Goal: Information Seeking & Learning: Stay updated

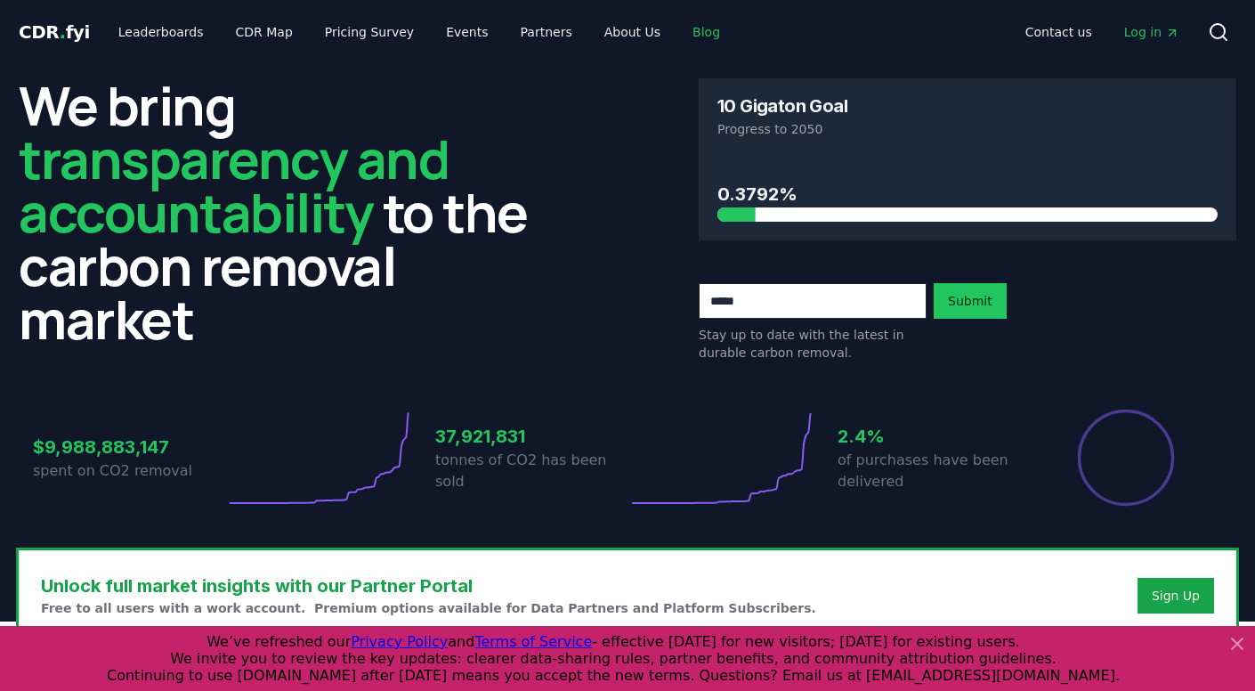
click at [678, 39] on link "Blog" at bounding box center [706, 32] width 56 height 32
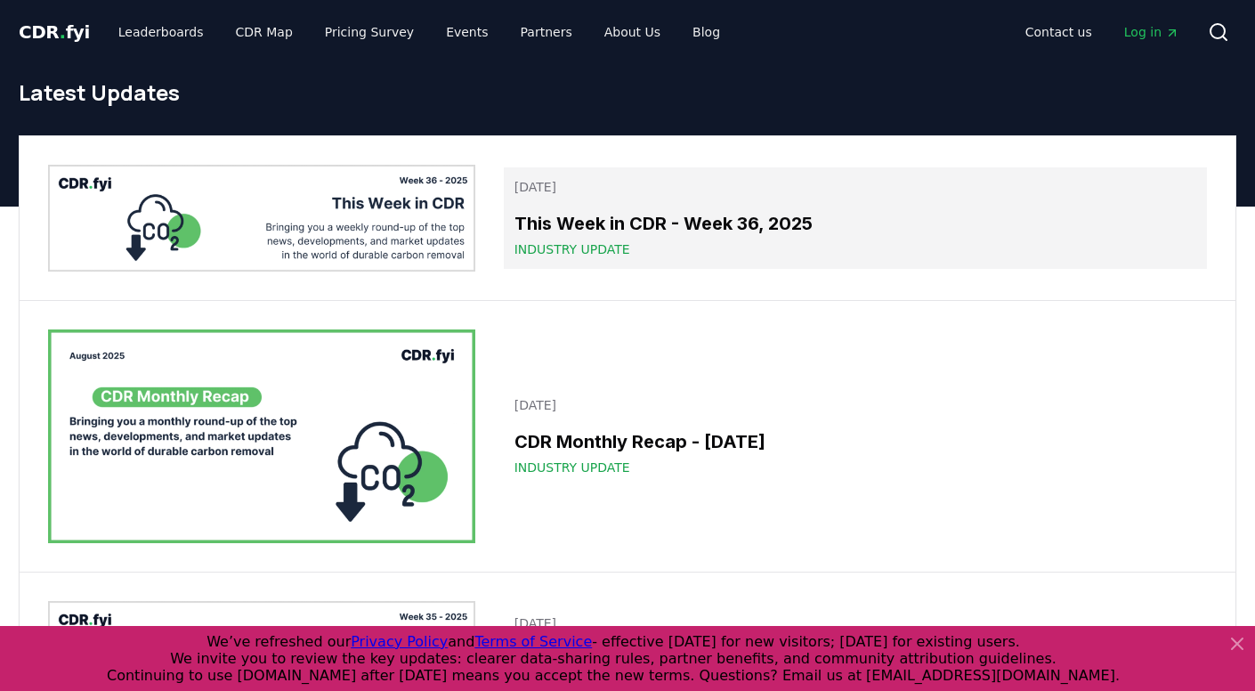
click at [624, 243] on span "Industry Update" at bounding box center [572, 249] width 116 height 18
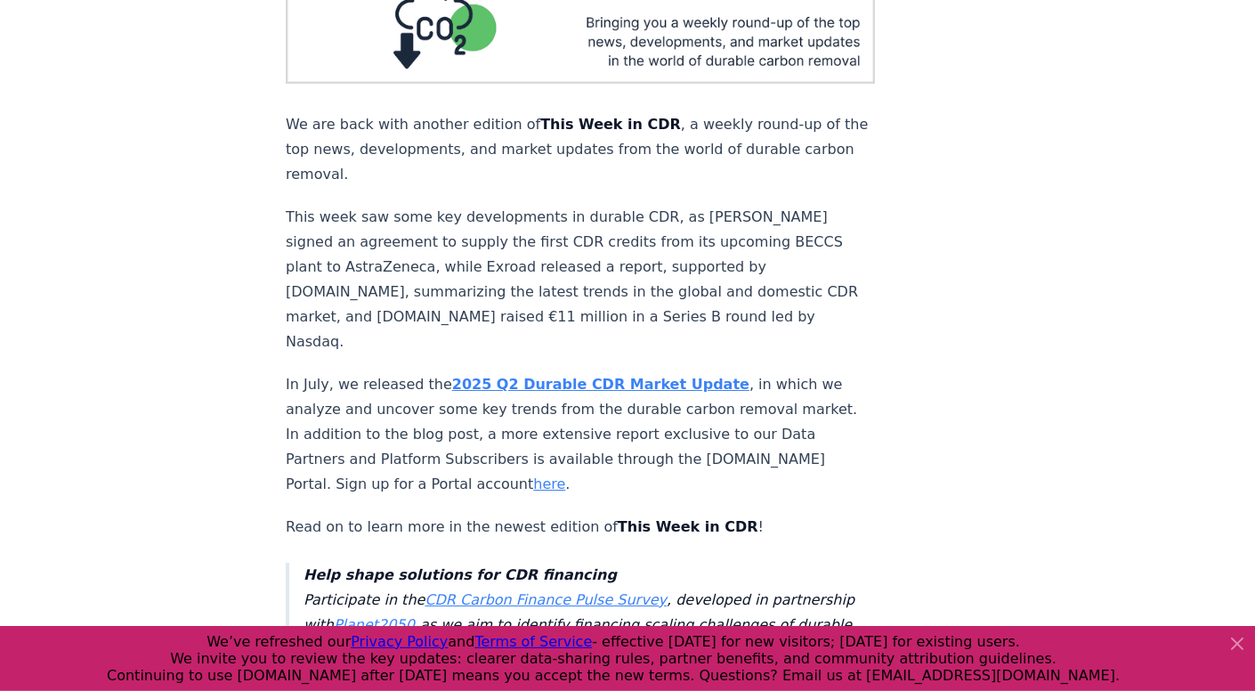
scroll to position [256, 0]
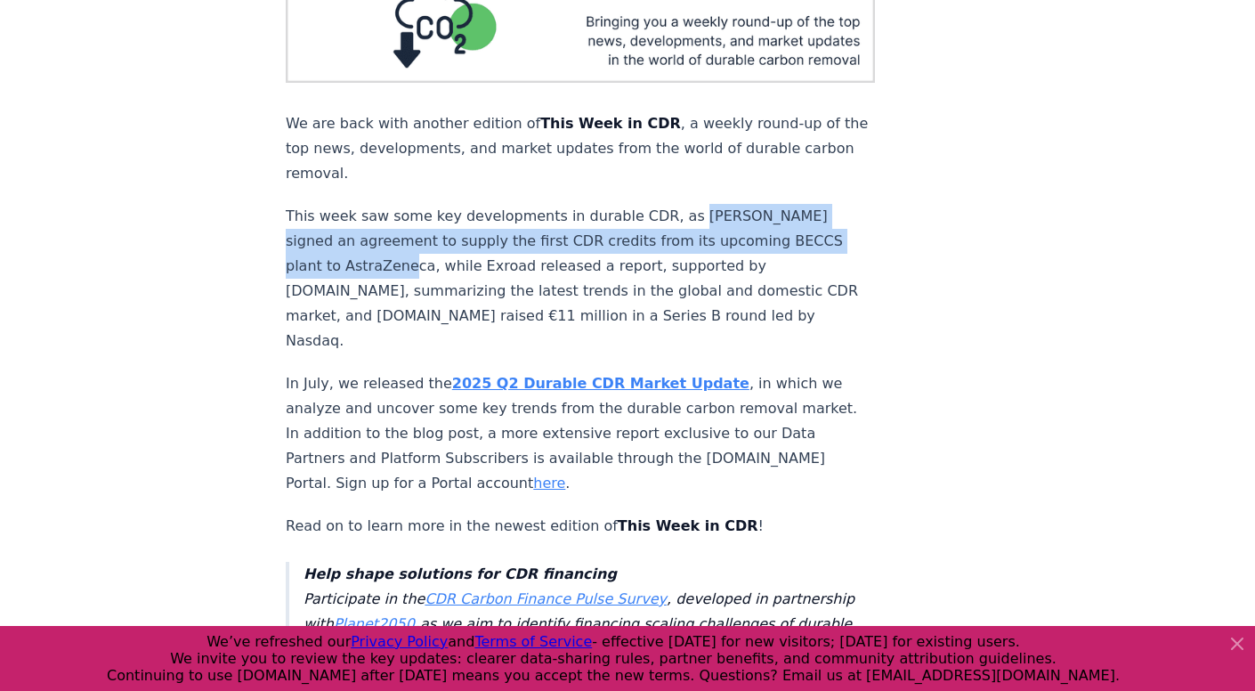
drag, startPoint x: 672, startPoint y: 191, endPoint x: 859, endPoint y: 218, distance: 188.8
click at [859, 219] on p "This week saw some key developments in durable CDR, as [PERSON_NAME] signed an …" at bounding box center [580, 279] width 589 height 150
copy p "[PERSON_NAME] signed an agreement to supply the first CDR credits from its upco…"
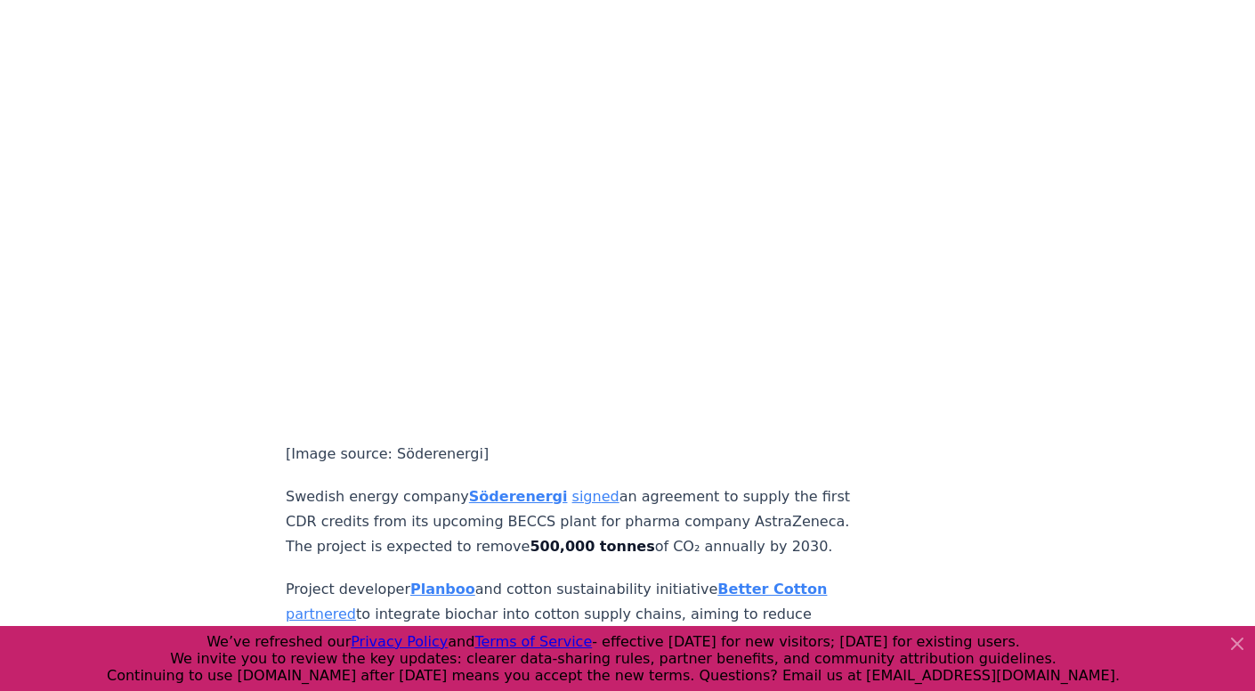
scroll to position [1182, 0]
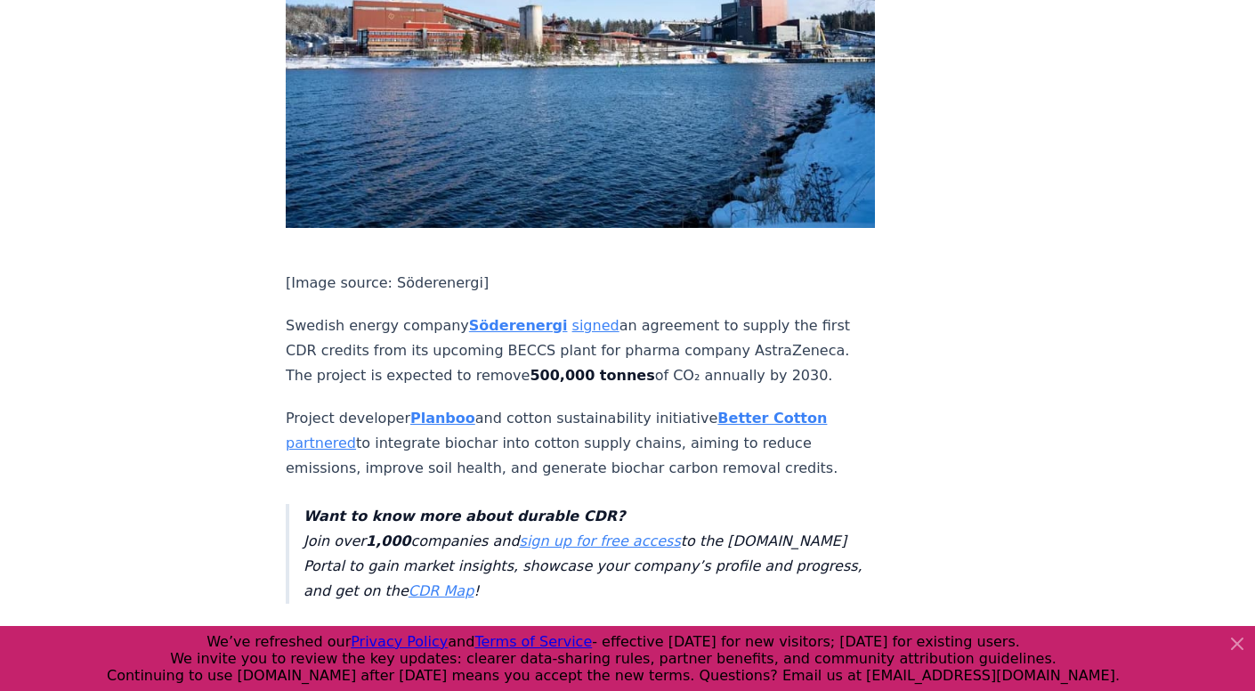
click at [305, 313] on p "Swedish energy company [PERSON_NAME] signed an agreement to supply the first CD…" at bounding box center [580, 350] width 589 height 75
drag, startPoint x: 287, startPoint y: 242, endPoint x: 174, endPoint y: 278, distance: 117.7
click at [305, 313] on p "Swedish energy company [PERSON_NAME] signed an agreement to supply the first CD…" at bounding box center [580, 350] width 589 height 75
drag, startPoint x: 287, startPoint y: 247, endPoint x: 453, endPoint y: 245, distance: 165.6
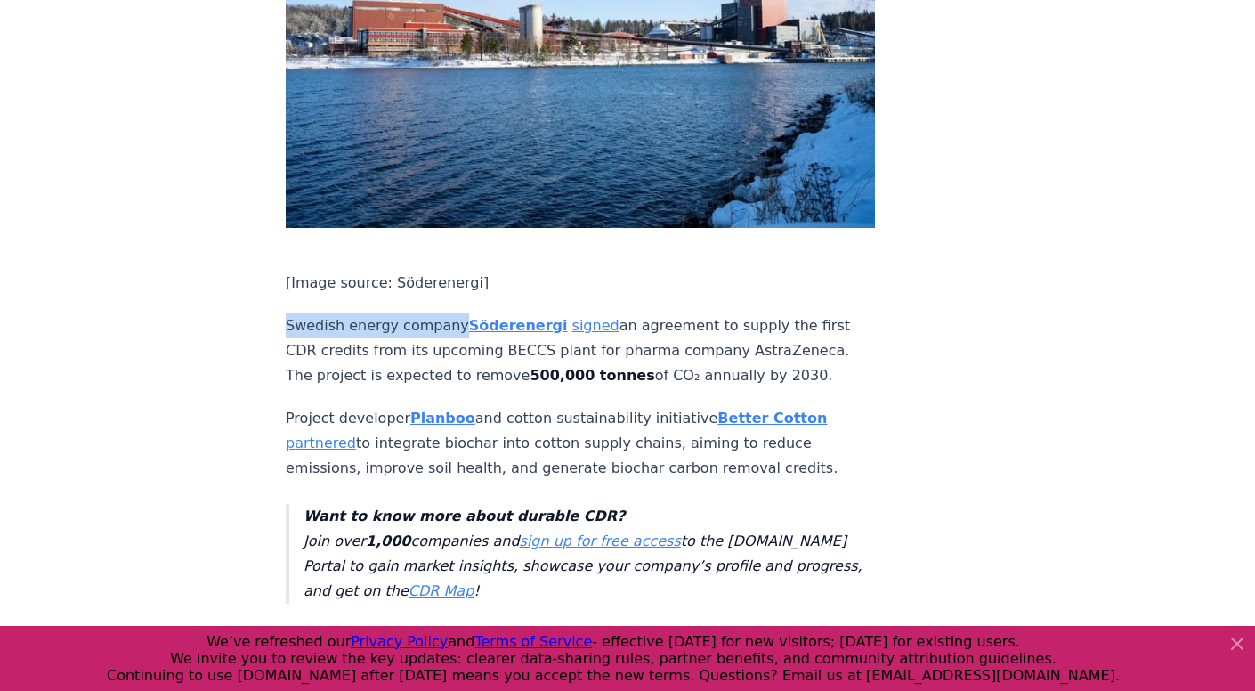
click at [453, 313] on p "Swedish energy company [PERSON_NAME] signed an agreement to supply the first CD…" at bounding box center [580, 350] width 589 height 75
copy p "Swedish energy company"
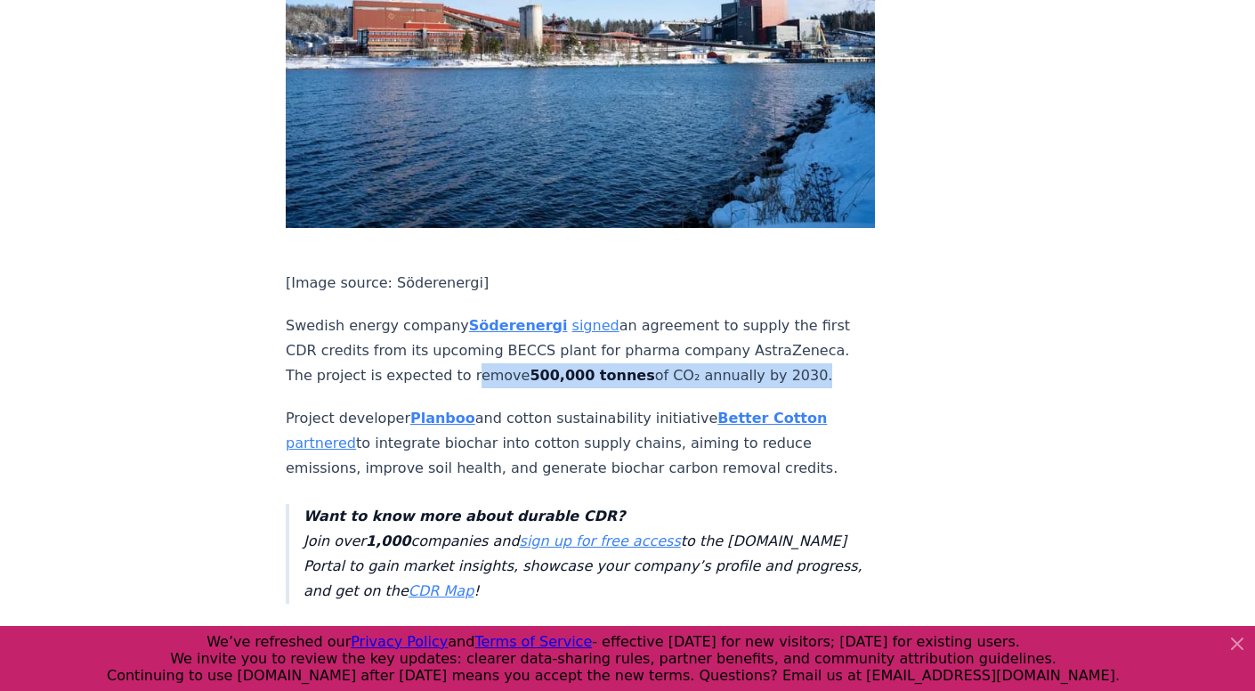
drag, startPoint x: 368, startPoint y: 298, endPoint x: 690, endPoint y: 291, distance: 321.4
click at [690, 313] on p "Swedish energy company [PERSON_NAME] signed an agreement to supply the first CD…" at bounding box center [580, 350] width 589 height 75
copy p "remove 500,000 tonnes of CO₂ annually by 2030"
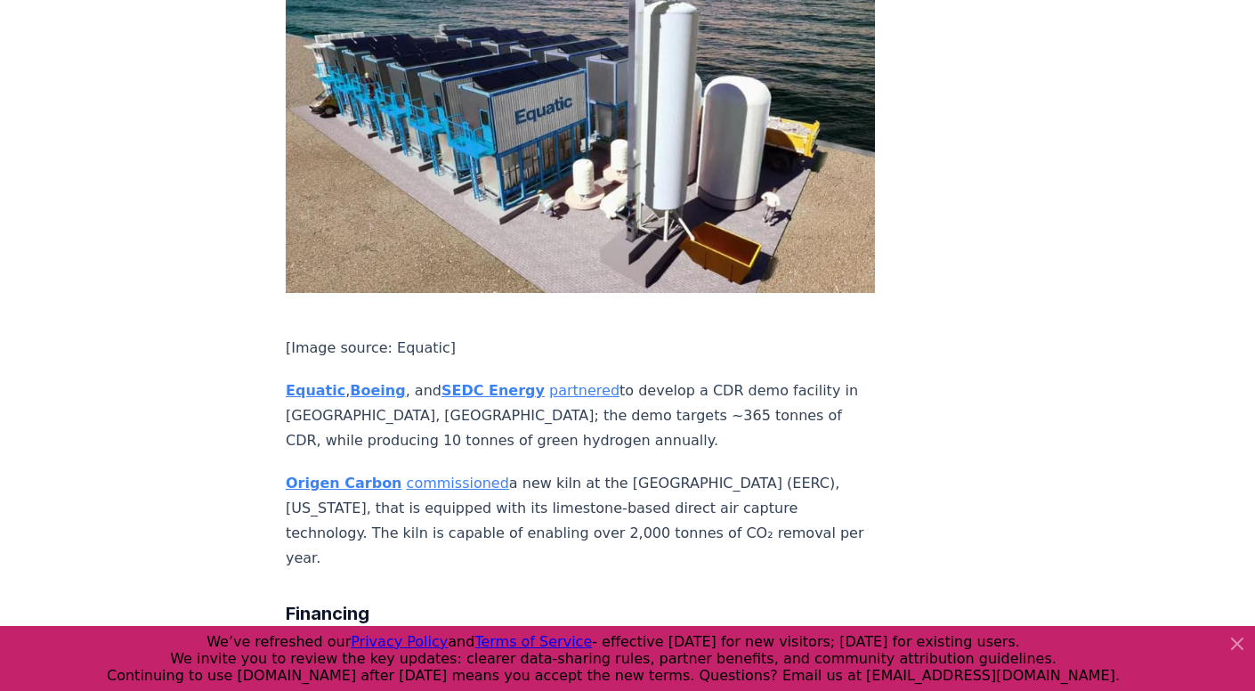
scroll to position [2022, 0]
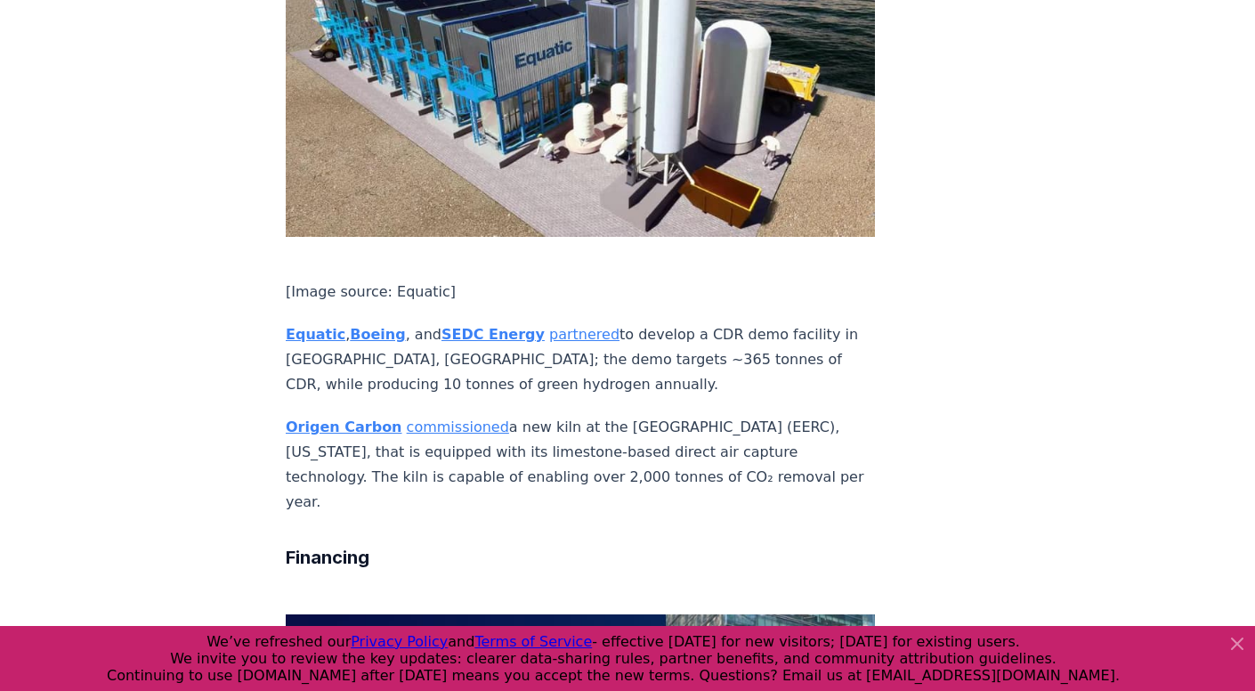
click at [480, 415] on p "Origen Carbon commissioned a new kiln at the [GEOGRAPHIC_DATA] (EERC), [US_STAT…" at bounding box center [580, 465] width 589 height 100
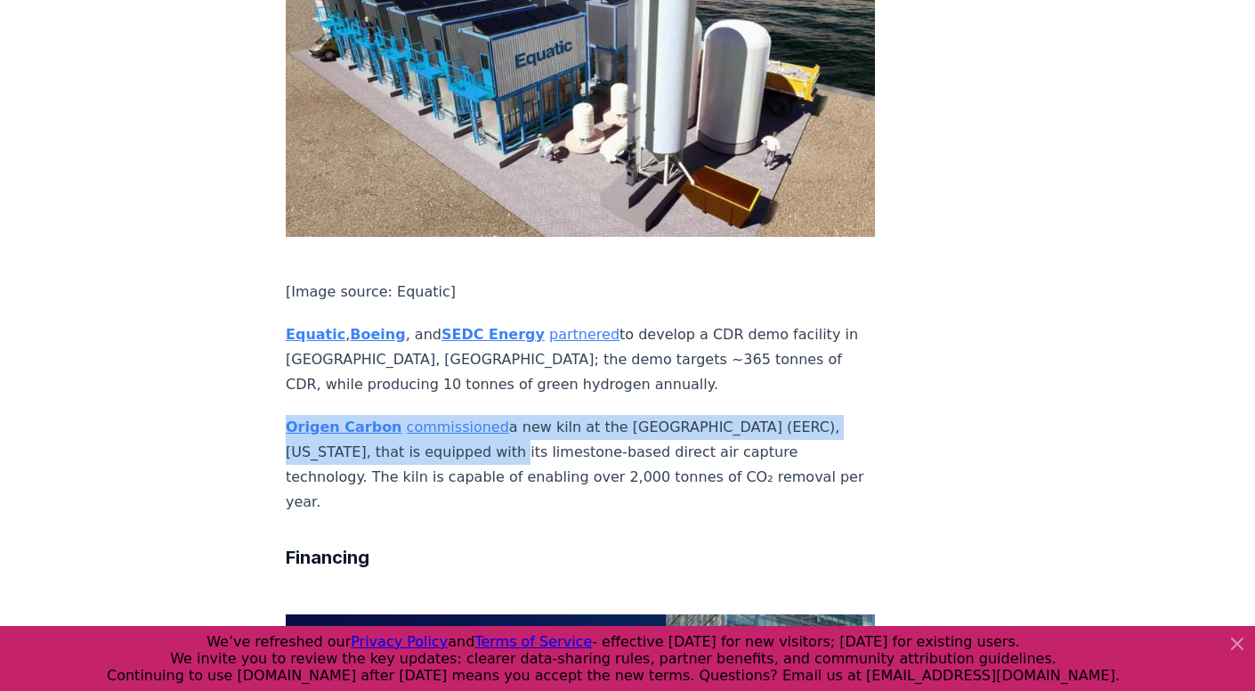
drag, startPoint x: 421, startPoint y: 371, endPoint x: 538, endPoint y: 389, distance: 117.9
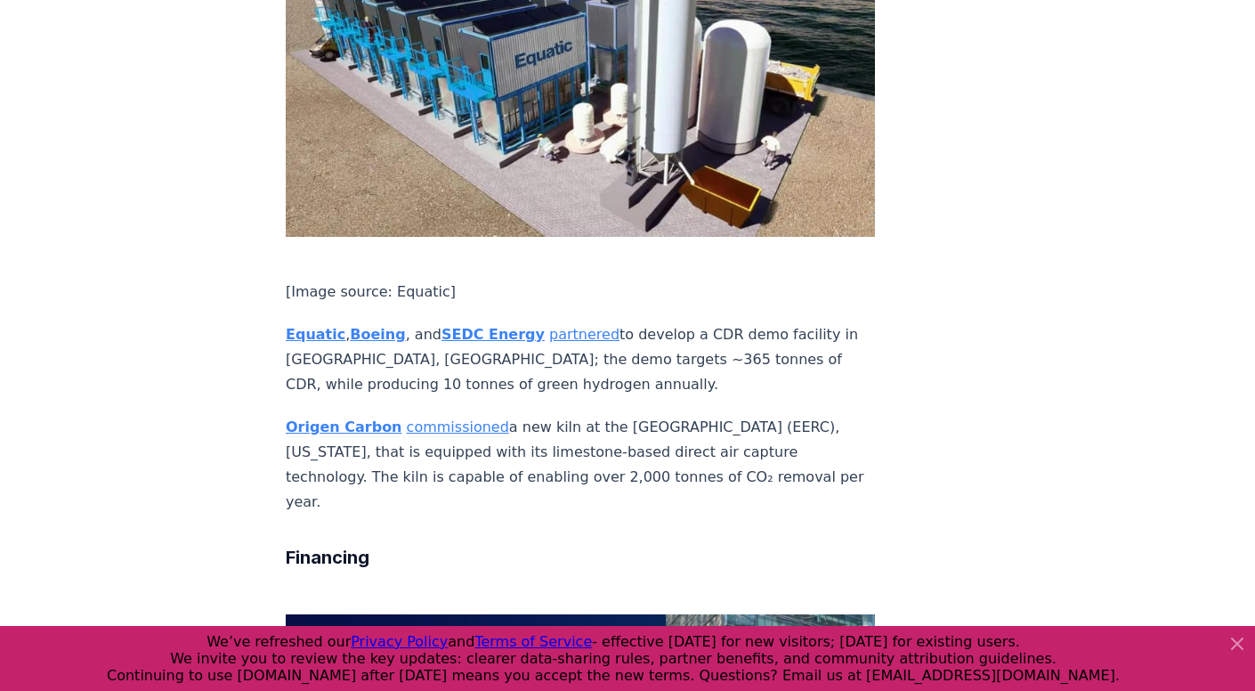
click at [855, 415] on p "Origen Carbon commissioned a new kiln at the [GEOGRAPHIC_DATA] (EERC), [US_STAT…" at bounding box center [580, 465] width 589 height 100
drag, startPoint x: 854, startPoint y: 391, endPoint x: 269, endPoint y: 348, distance: 587.2
copy p "Origen Carbon commissioned a new kiln at the [GEOGRAPHIC_DATA] (EERC), [US_STAT…"
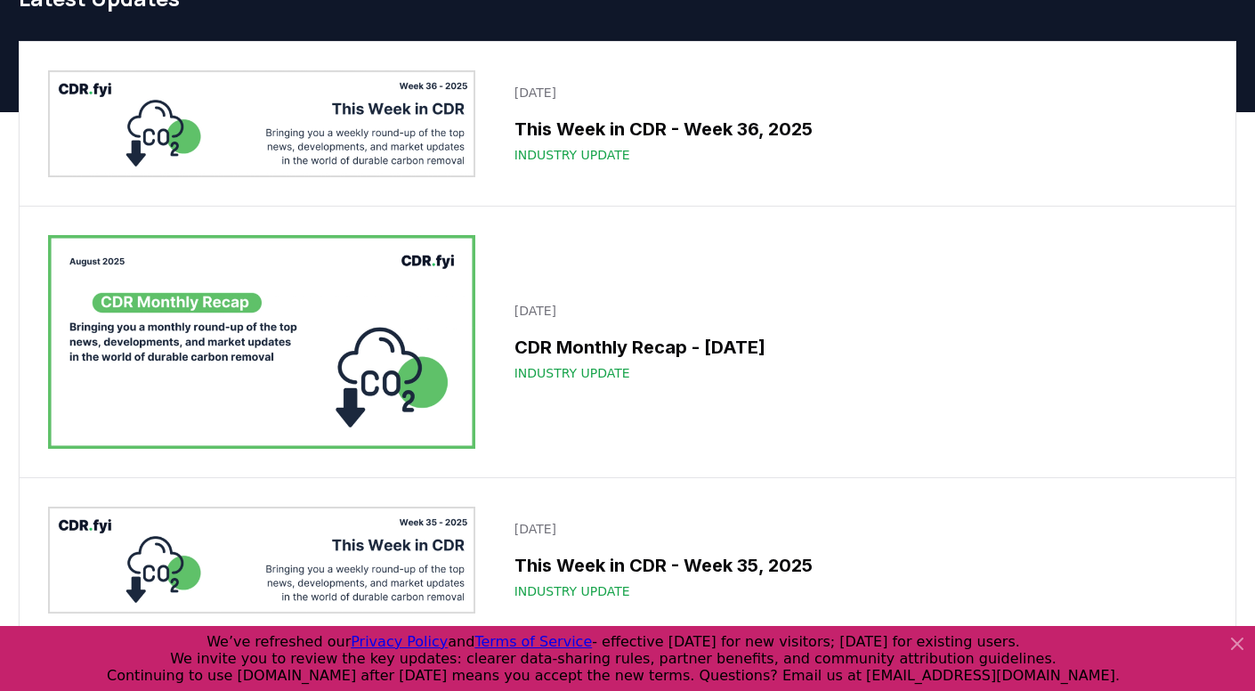
scroll to position [85, 0]
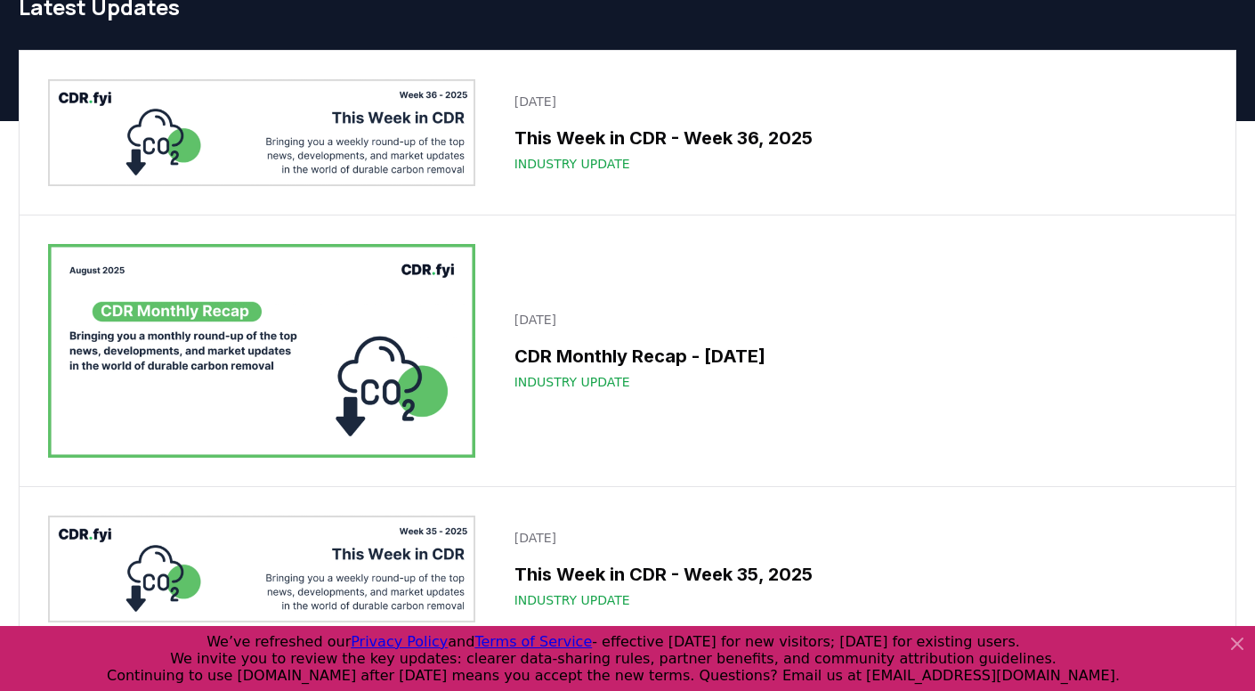
click at [398, 161] on img at bounding box center [261, 132] width 427 height 107
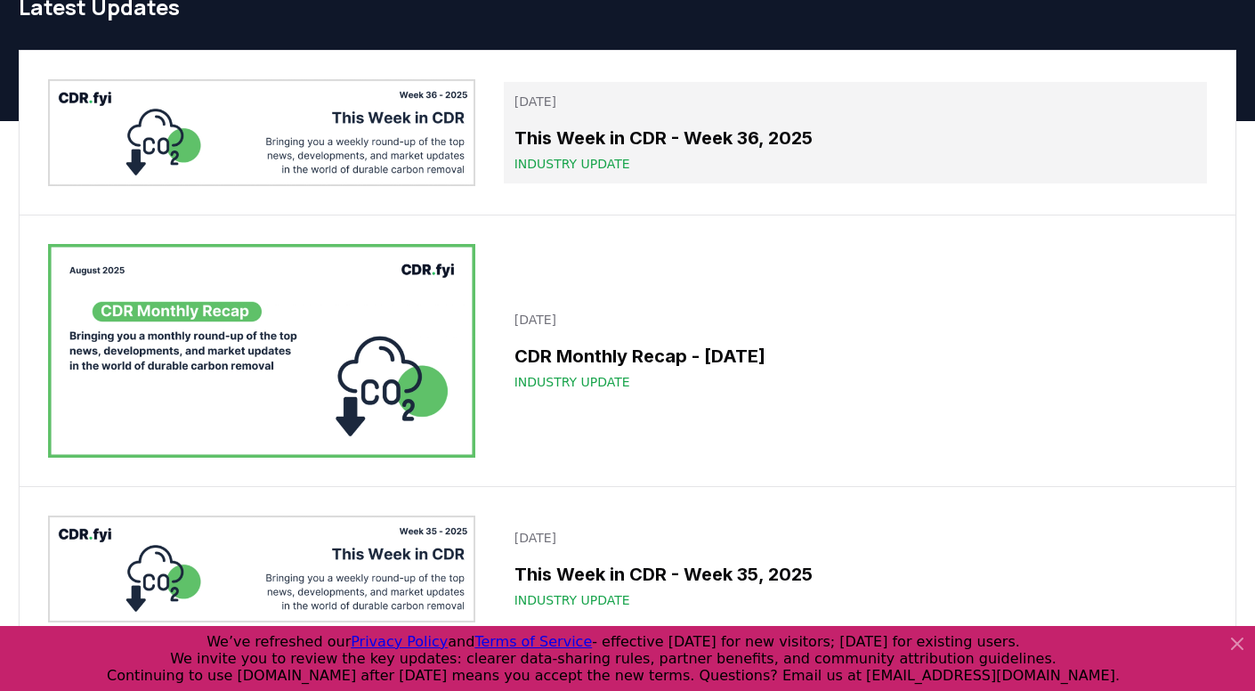
click at [590, 143] on h3 "This Week in CDR - Week 36, 2025" at bounding box center [855, 138] width 682 height 27
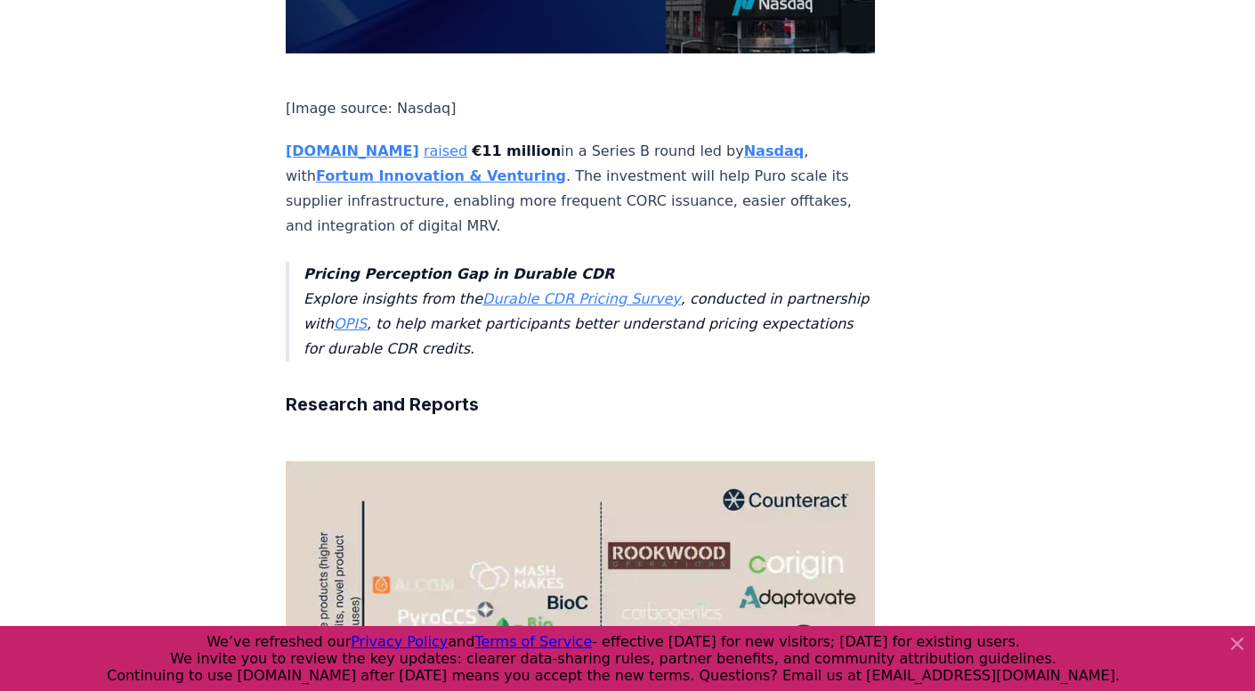
scroll to position [2691, 0]
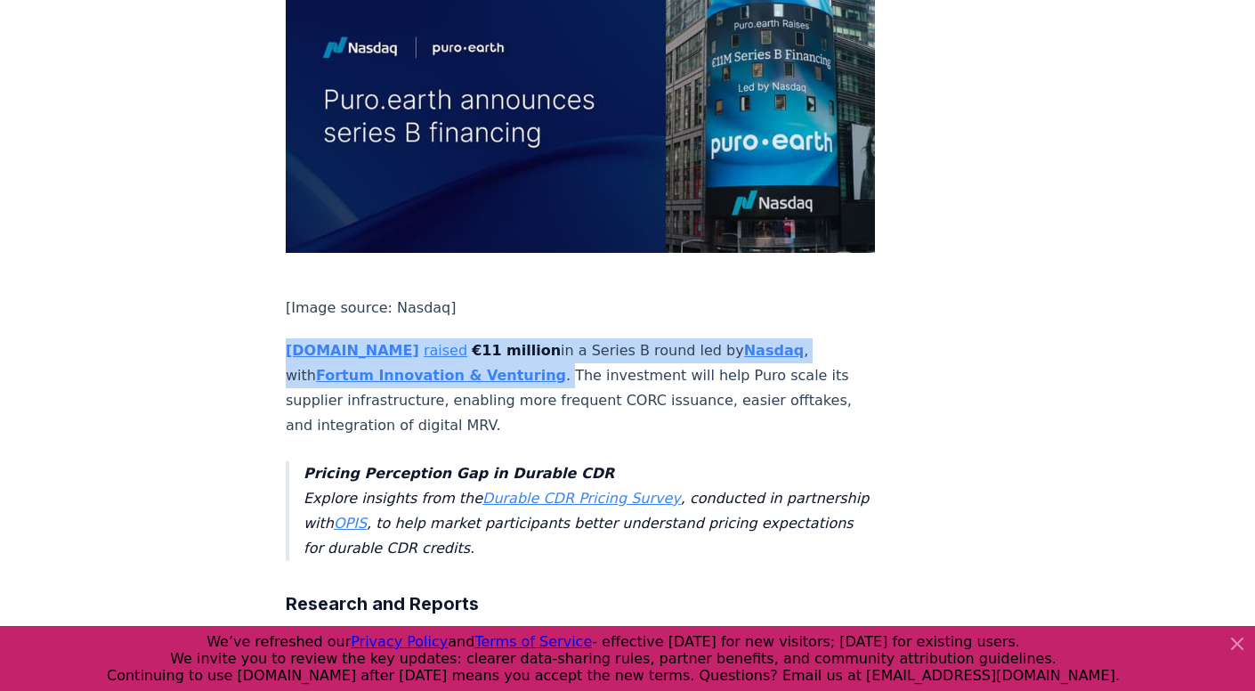
drag, startPoint x: 374, startPoint y: 268, endPoint x: 284, endPoint y: 228, distance: 98.4
click at [284, 228] on div "[DATE] This Week in CDR - Week 36, 2025 We are back with another edition of Thi…" at bounding box center [627, 388] width 1246 height 6030
copy p "[DOMAIN_NAME] raised €11 million in a Series B round led by Nasdaq , with Fortu…"
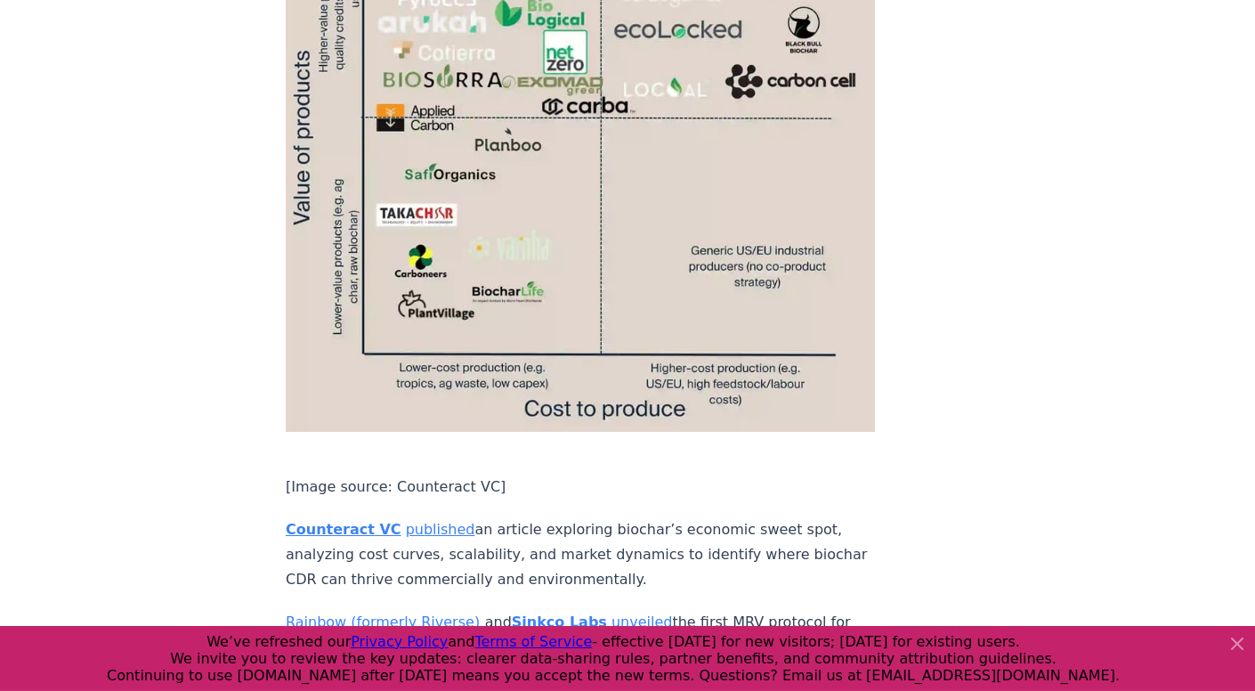
scroll to position [3503, 0]
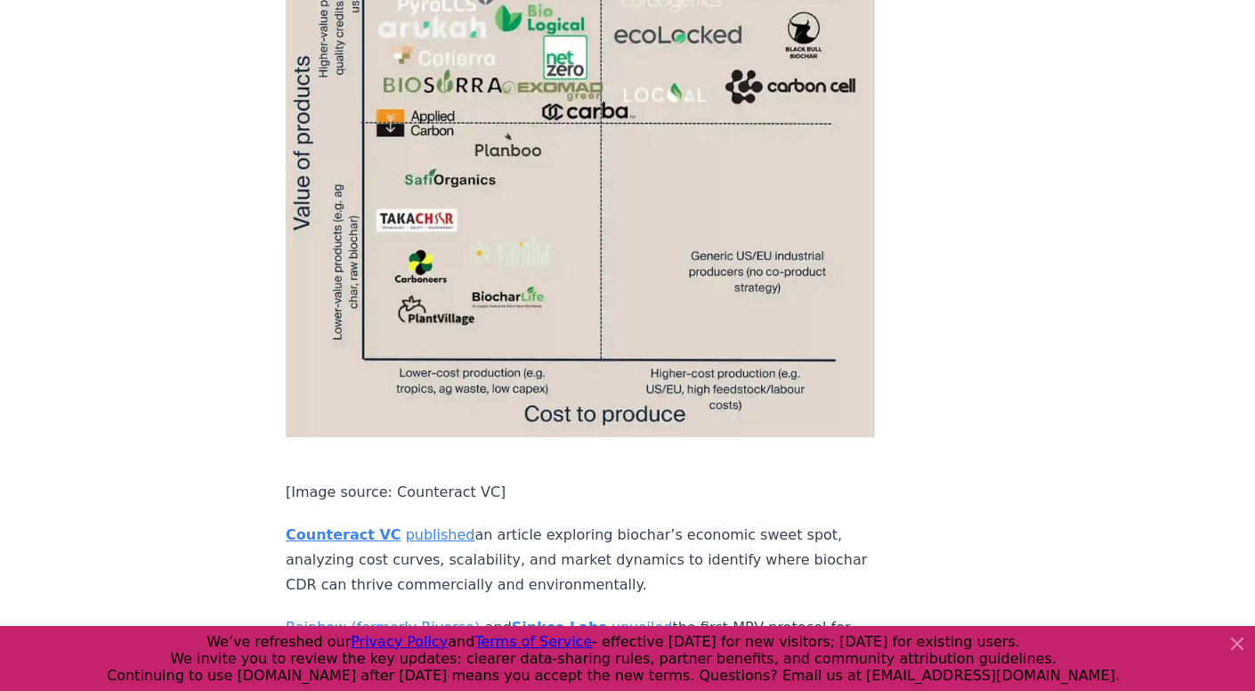
drag, startPoint x: 511, startPoint y: 446, endPoint x: 268, endPoint y: 392, distance: 249.0
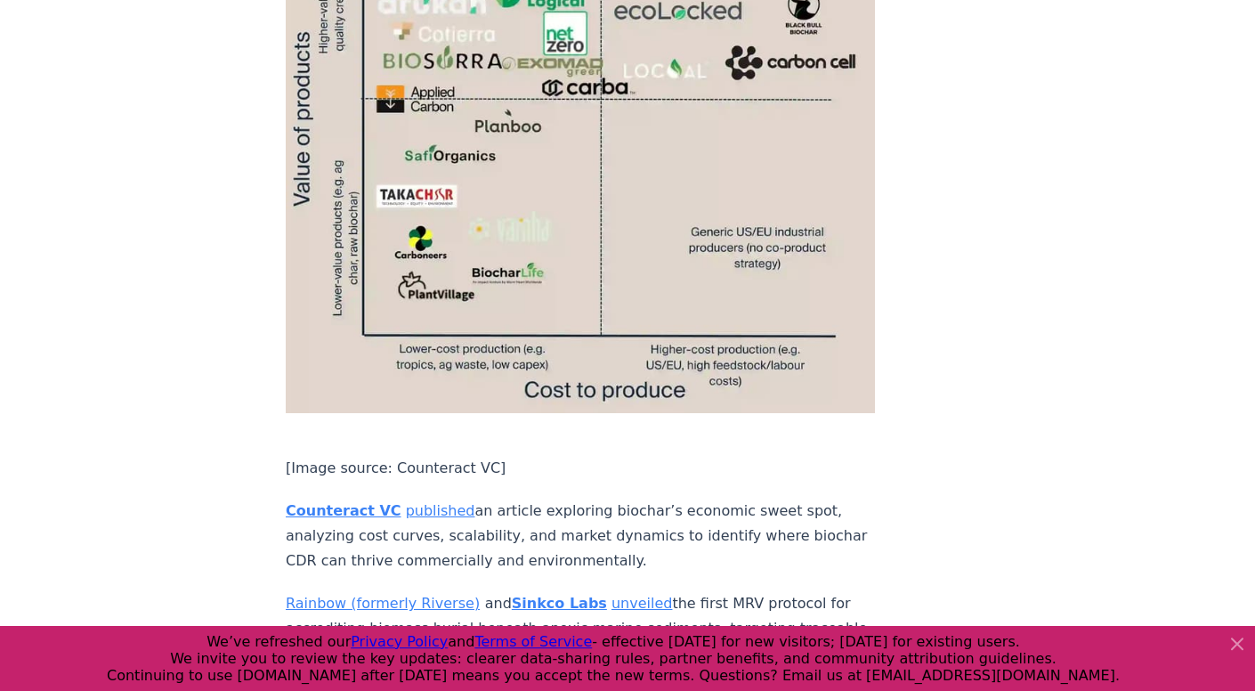
scroll to position [3532, 0]
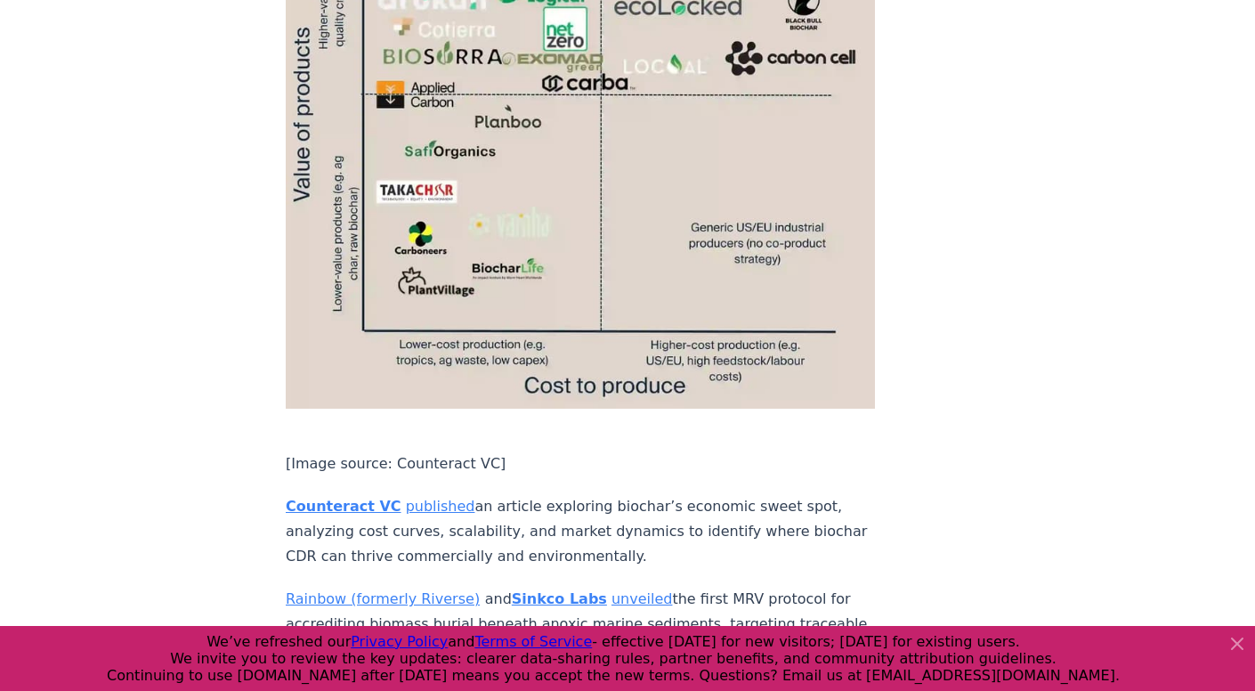
copy p "Counteract VC published an article exploring biochar’s economic sweet spot, ana…"
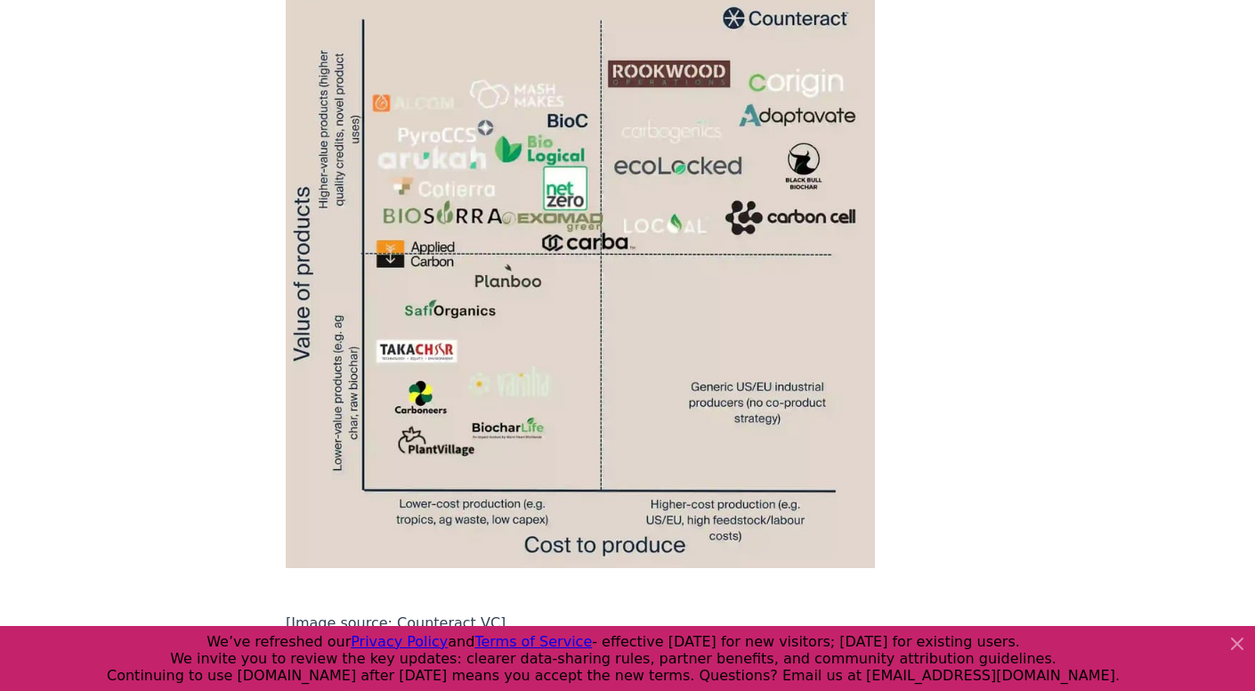
scroll to position [3332, 0]
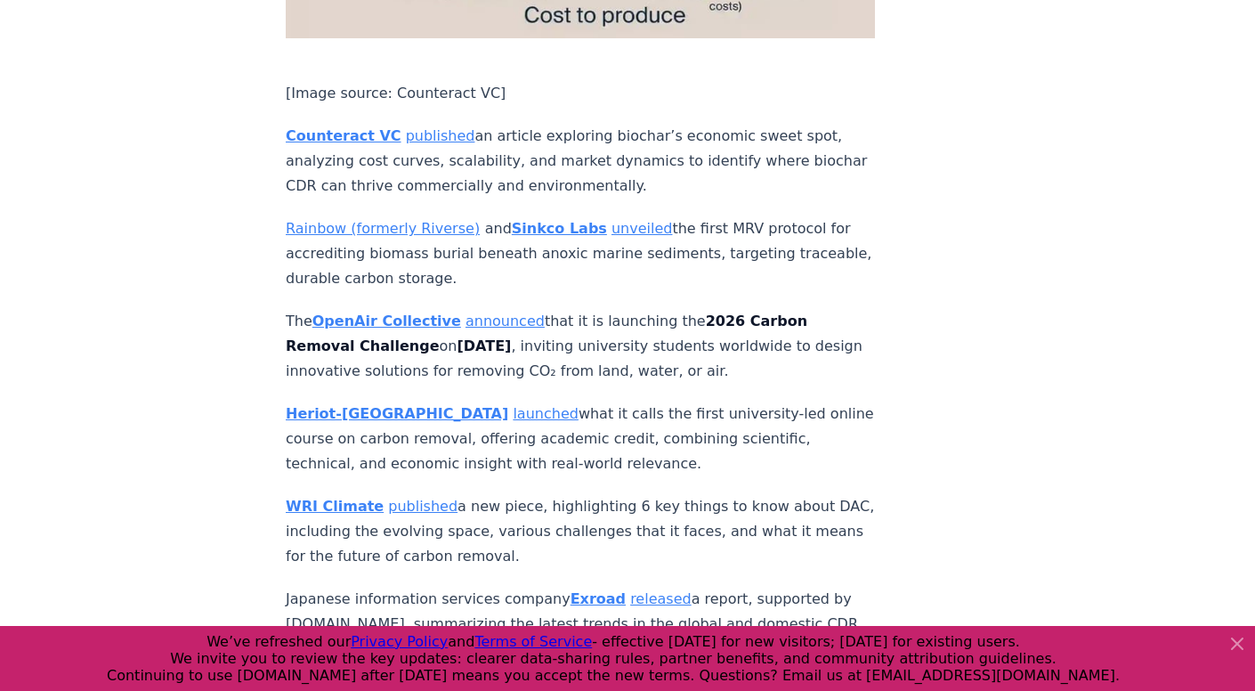
scroll to position [3987, 0]
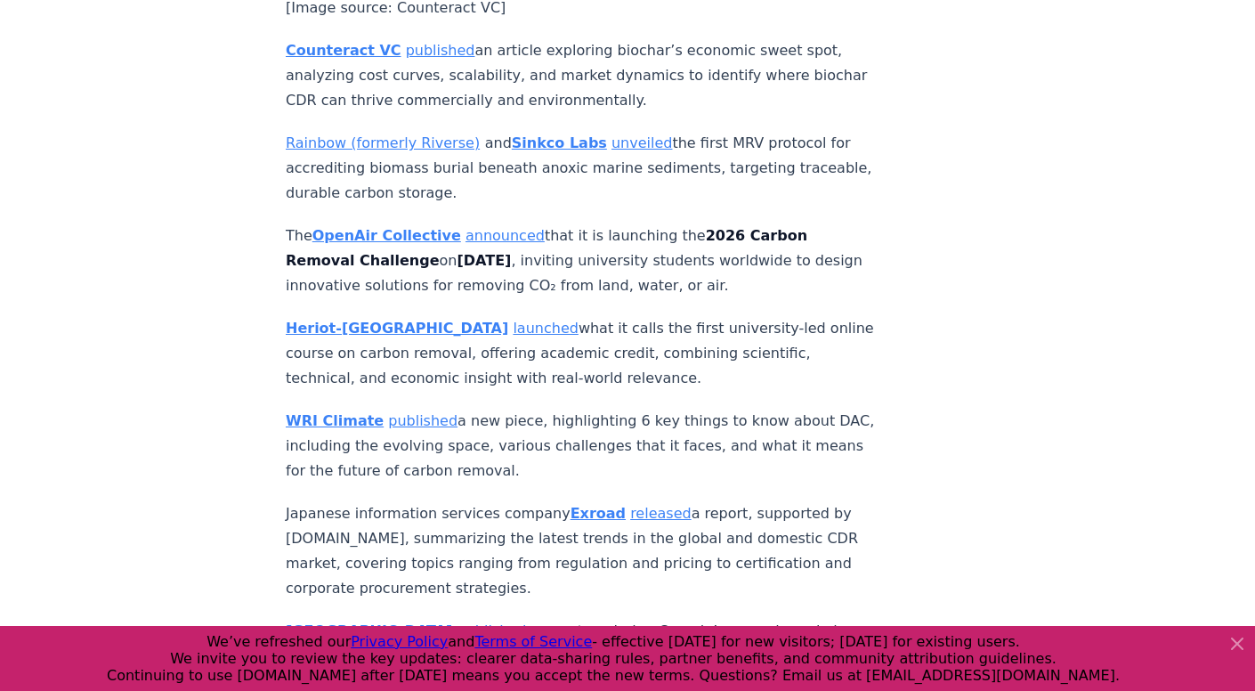
click at [506, 316] on p "Heriot-Watt University launched what it calls the first university-led online c…" at bounding box center [580, 353] width 589 height 75
drag, startPoint x: 500, startPoint y: 241, endPoint x: 274, endPoint y: 176, distance: 235.2
copy p "Heriot-Watt University launched what it calls the first university-led online c…"
click at [433, 409] on p "WRI Climate published a new piece, highlighting 6 key things to know about DAC,…" at bounding box center [580, 446] width 589 height 75
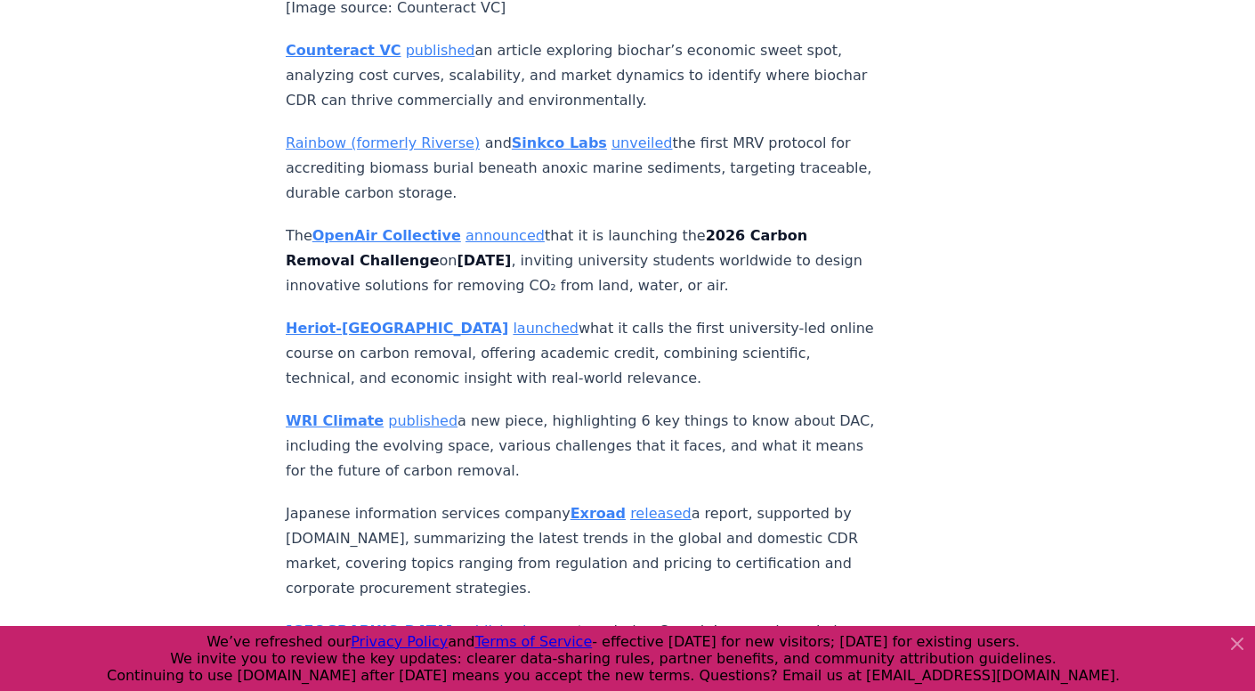
click at [391, 409] on p "WRI Climate published a new piece, highlighting 6 key things to know about DAC,…" at bounding box center [580, 446] width 589 height 75
click at [445, 409] on p "WRI Climate published a new piece, highlighting 6 key things to know about DAC,…" at bounding box center [580, 446] width 589 height 75
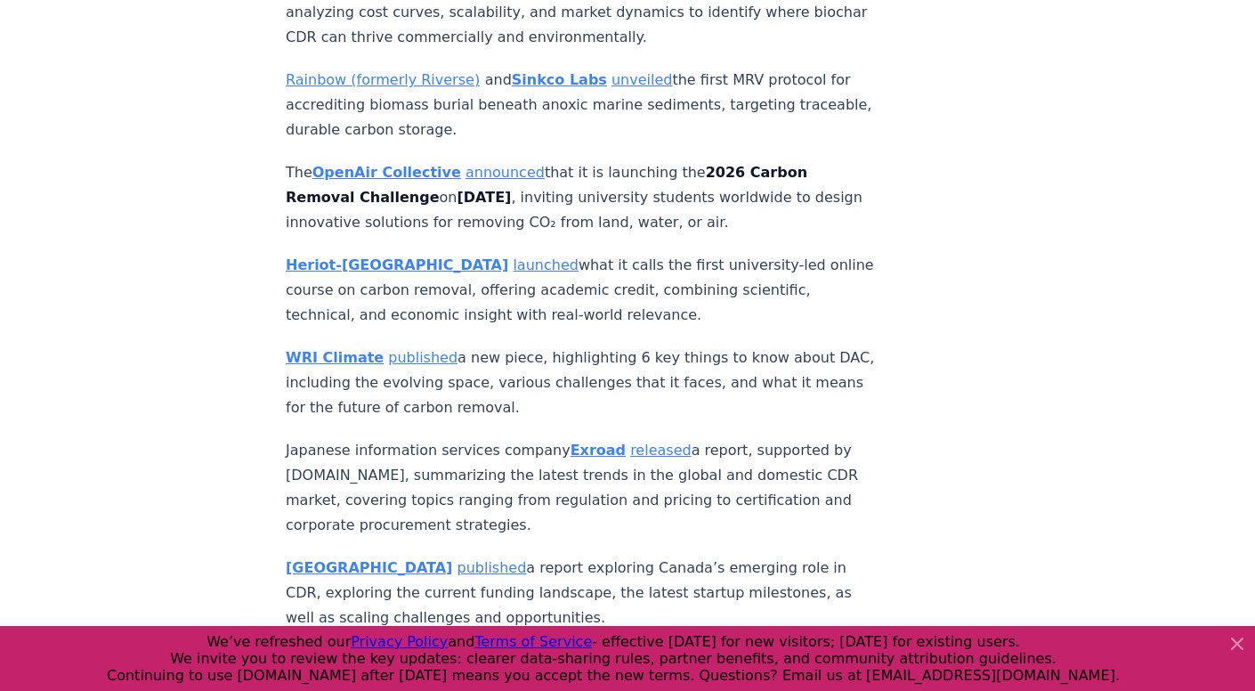
scroll to position [4059, 0]
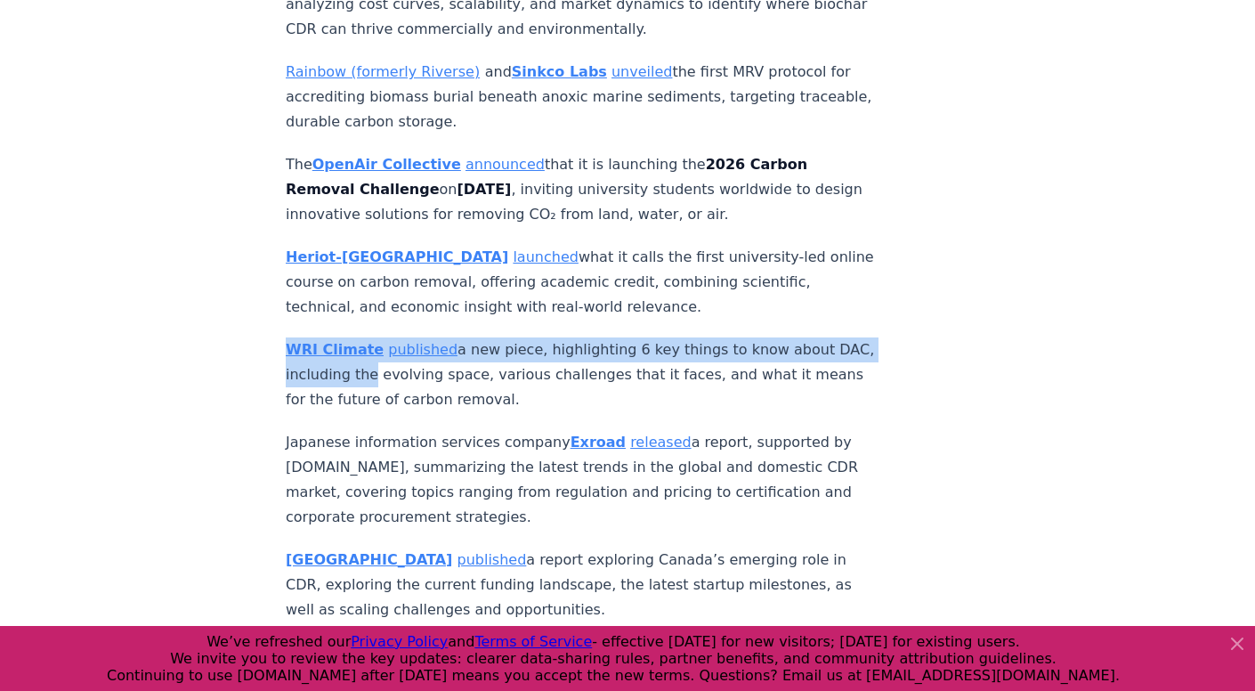
drag, startPoint x: 284, startPoint y: 209, endPoint x: 382, endPoint y: 242, distance: 103.3
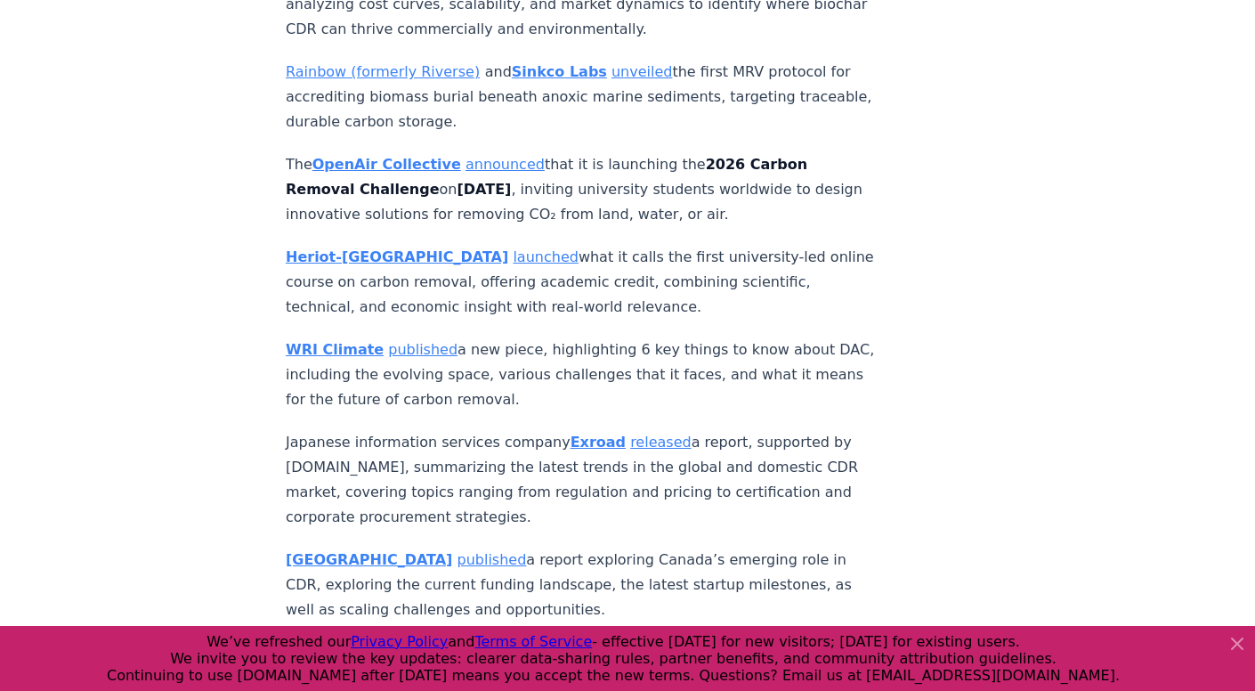
click at [463, 337] on p "WRI Climate published a new piece, highlighting 6 key things to know about DAC,…" at bounding box center [580, 374] width 589 height 75
drag, startPoint x: 438, startPoint y: 252, endPoint x: 237, endPoint y: 219, distance: 203.8
copy p "WRI Climate published a new piece, highlighting 6 key things to know about DAC,…"
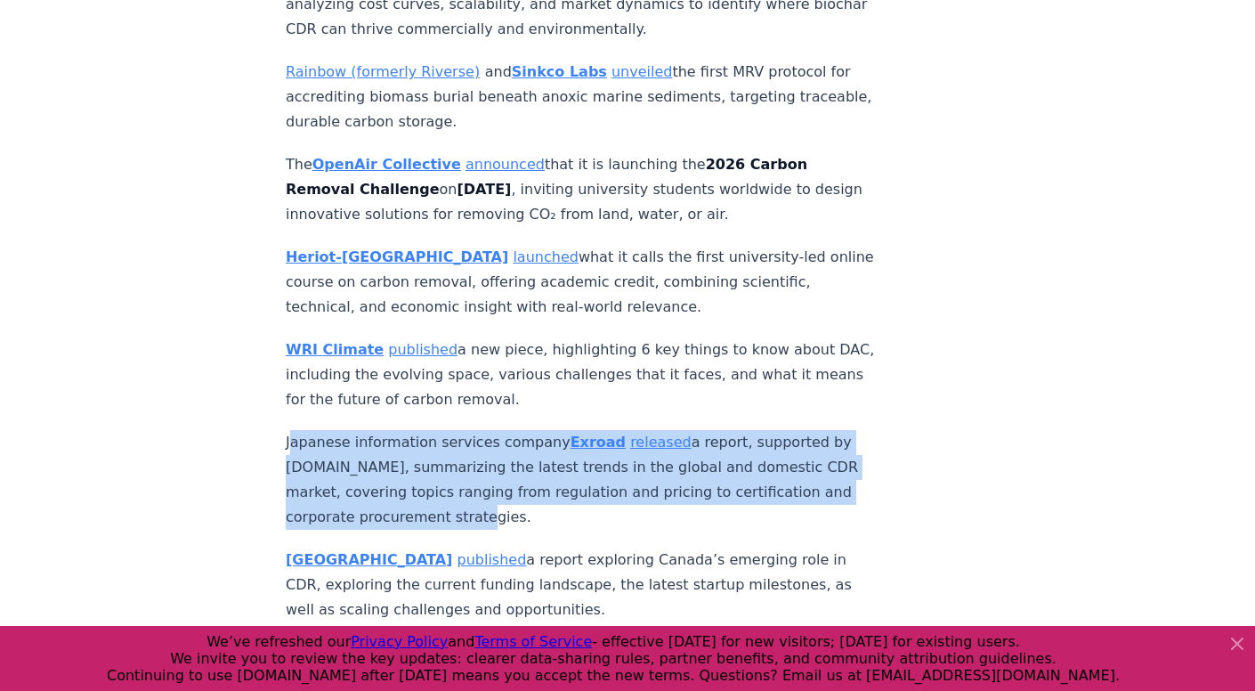
drag, startPoint x: 290, startPoint y: 304, endPoint x: 864, endPoint y: 352, distance: 576.2
click at [864, 430] on p "Japanese information services company Exroad released a report, supported by [D…" at bounding box center [580, 480] width 589 height 100
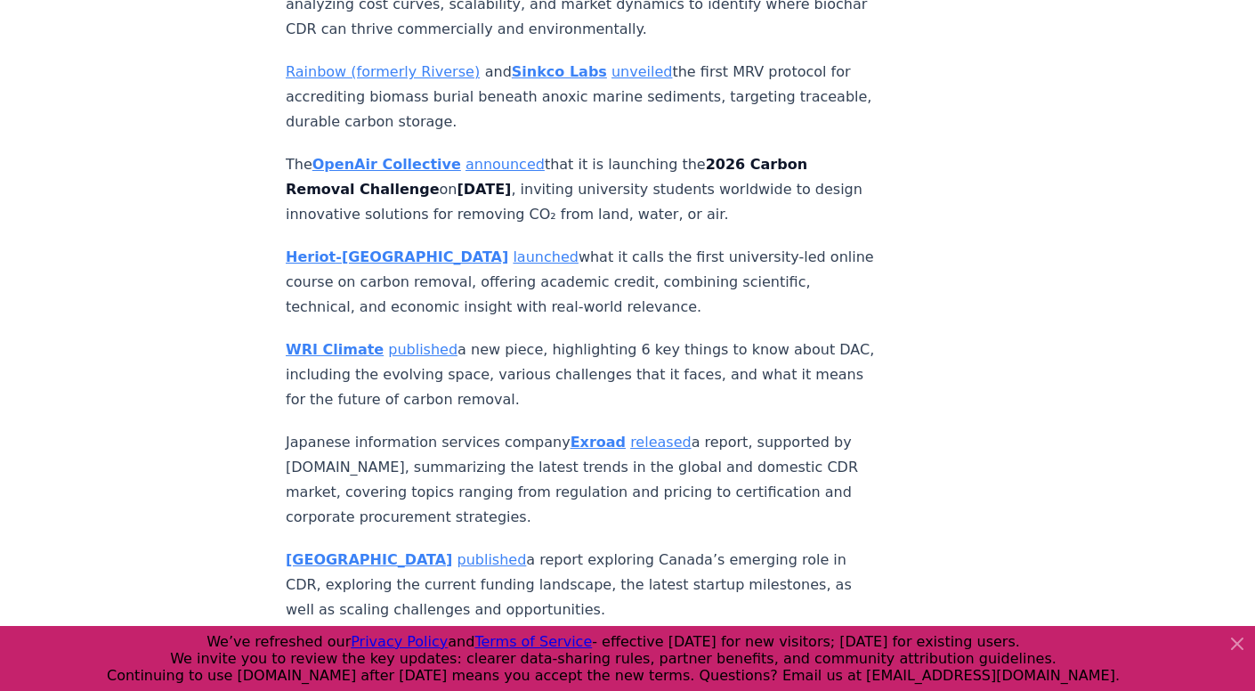
click at [732, 547] on p "MaRS Discovery District published a report exploring Canada’s emerging role in …" at bounding box center [580, 584] width 589 height 75
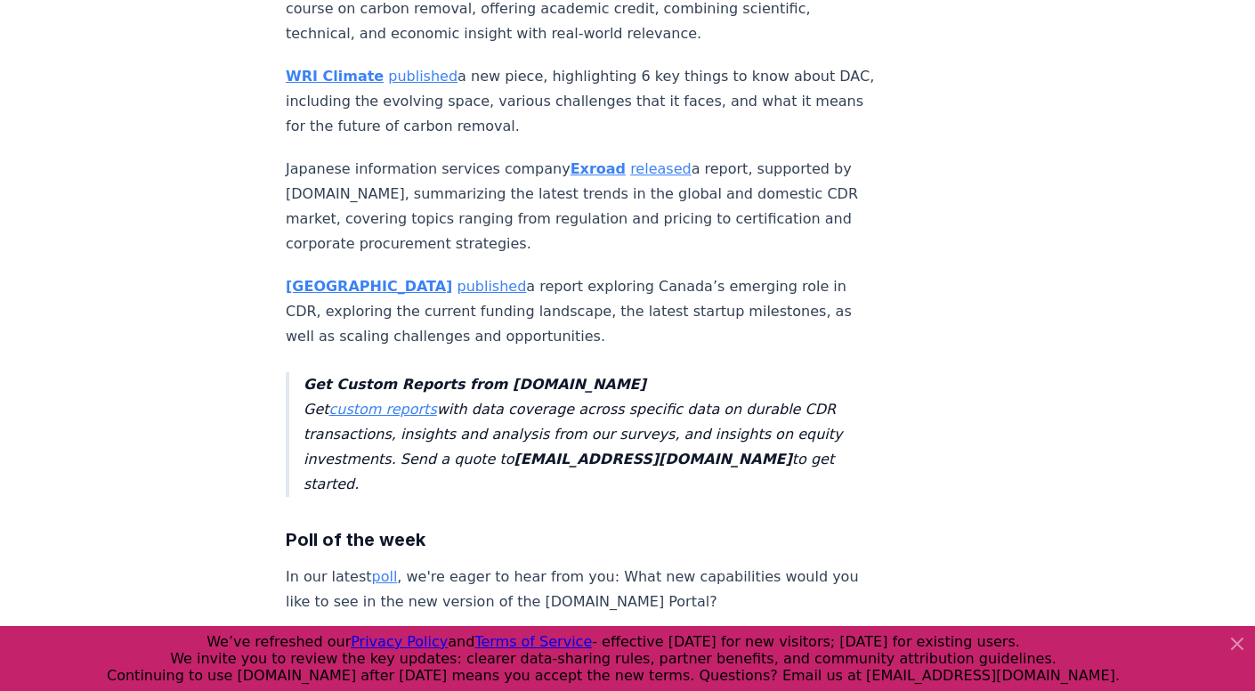
scroll to position [4047, 0]
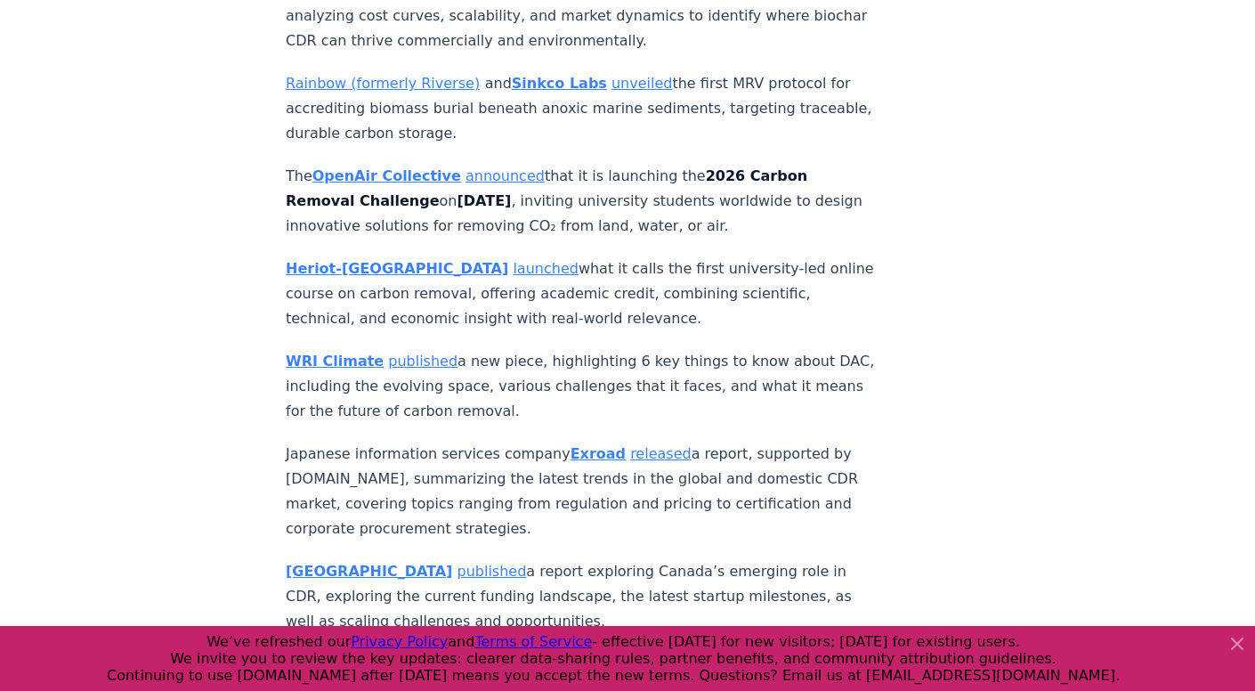
click at [345, 441] on p "Japanese information services company Exroad released a report, supported by [D…" at bounding box center [580, 491] width 589 height 100
click at [370, 441] on p "Japanese information services company Exroad released a report, supported by [D…" at bounding box center [580, 491] width 589 height 100
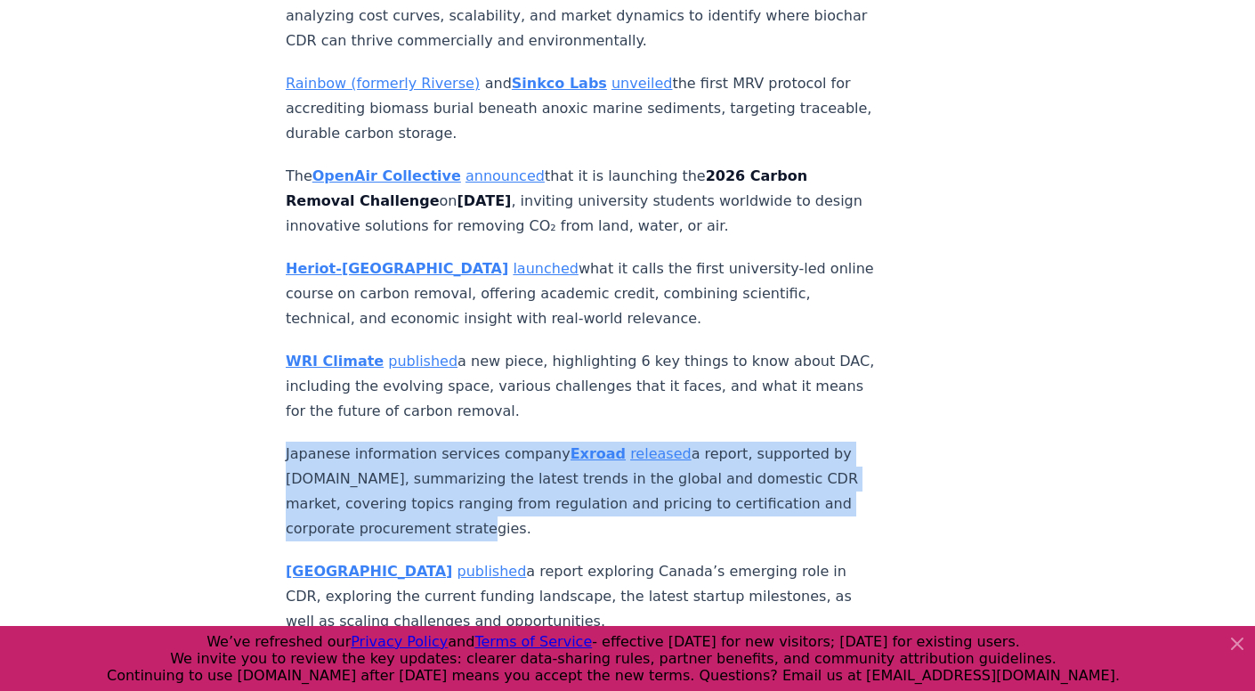
drag, startPoint x: 282, startPoint y: 312, endPoint x: 864, endPoint y: 367, distance: 584.6
copy p "Japanese information services company Exroad released a report, supported by [D…"
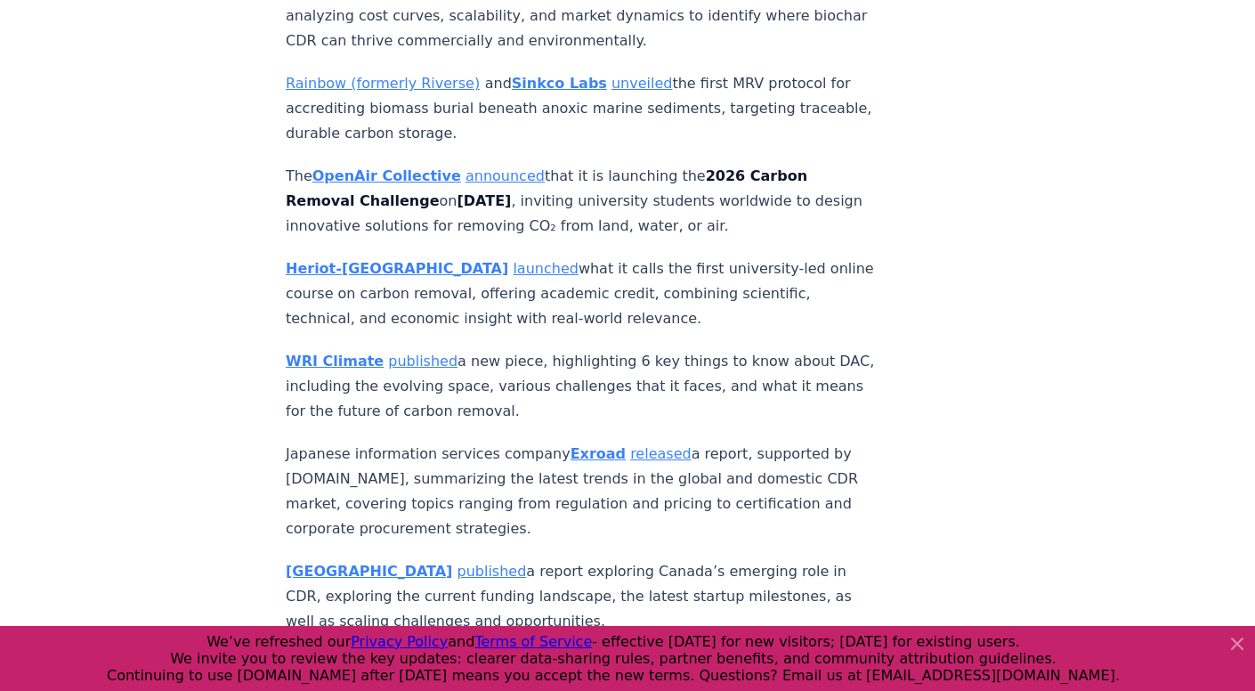
click at [469, 559] on p "MaRS Discovery District published a report exploring Canada’s emerging role in …" at bounding box center [580, 596] width 589 height 75
drag, startPoint x: 485, startPoint y: 458, endPoint x: 279, endPoint y: 401, distance: 214.2
copy p "MaRS Discovery District published a report exploring Canada’s emerging role in …"
